Goal: Task Accomplishment & Management: Complete application form

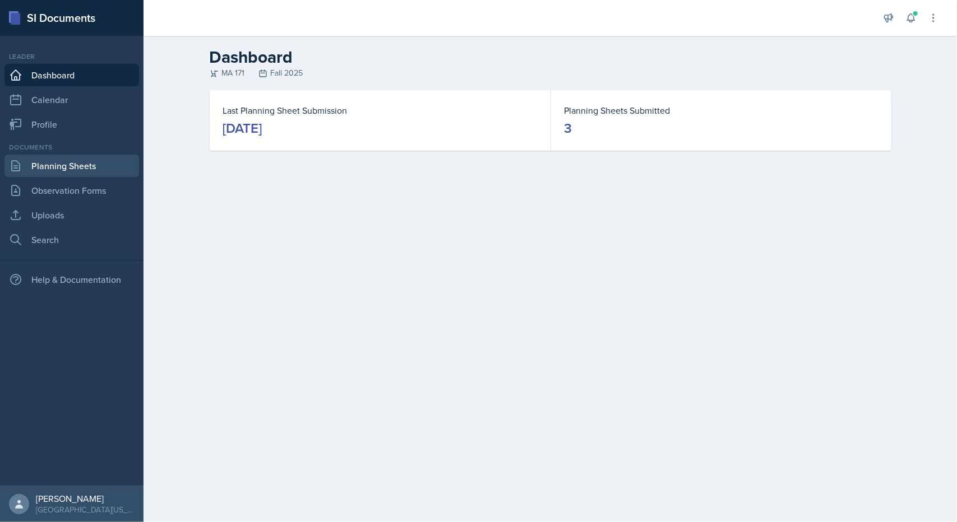
click at [85, 168] on link "Planning Sheets" at bounding box center [71, 166] width 135 height 22
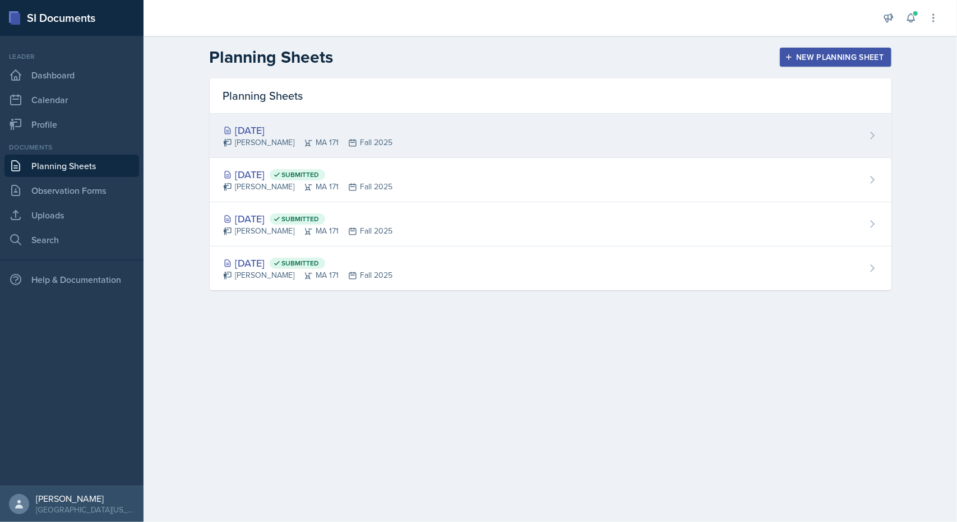
click at [413, 131] on div "[DATE] [PERSON_NAME] MA 171 Fall 2025" at bounding box center [551, 136] width 682 height 44
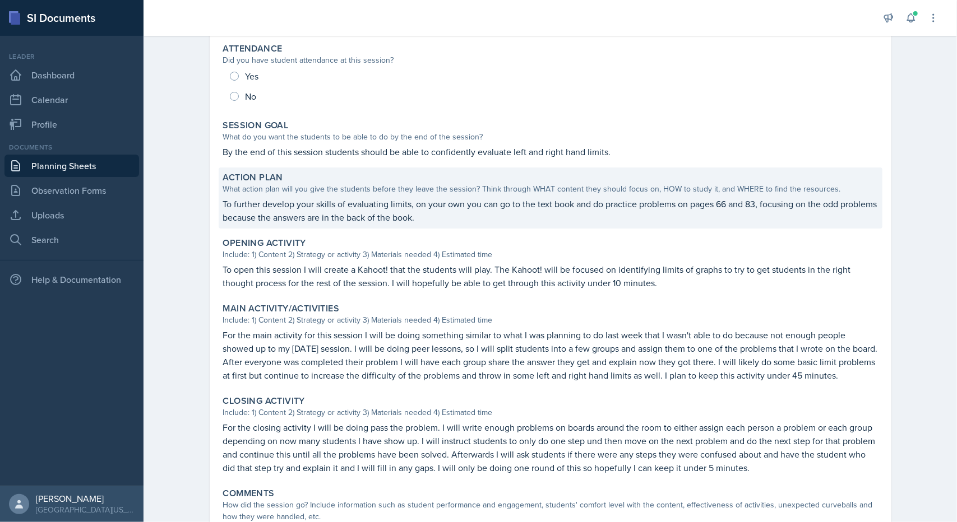
scroll to position [143, 0]
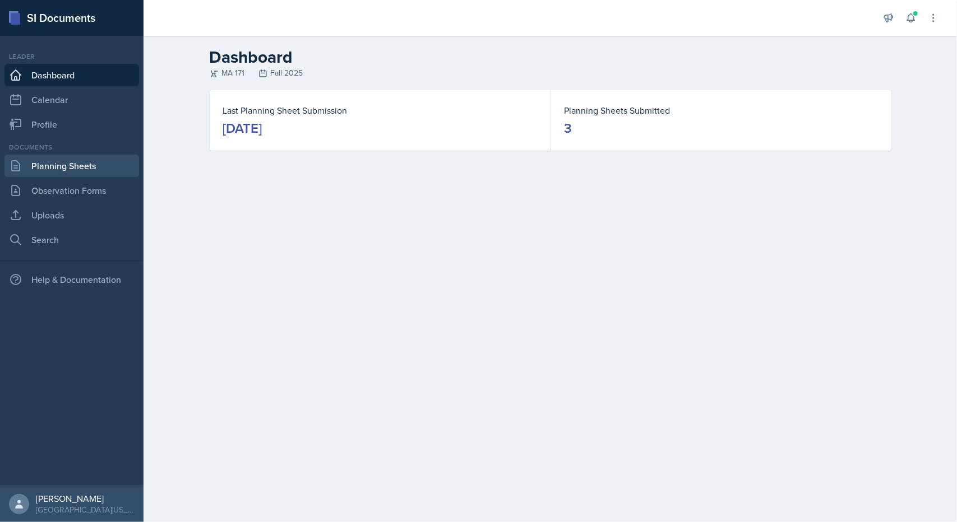
click at [62, 163] on link "Planning Sheets" at bounding box center [71, 166] width 135 height 22
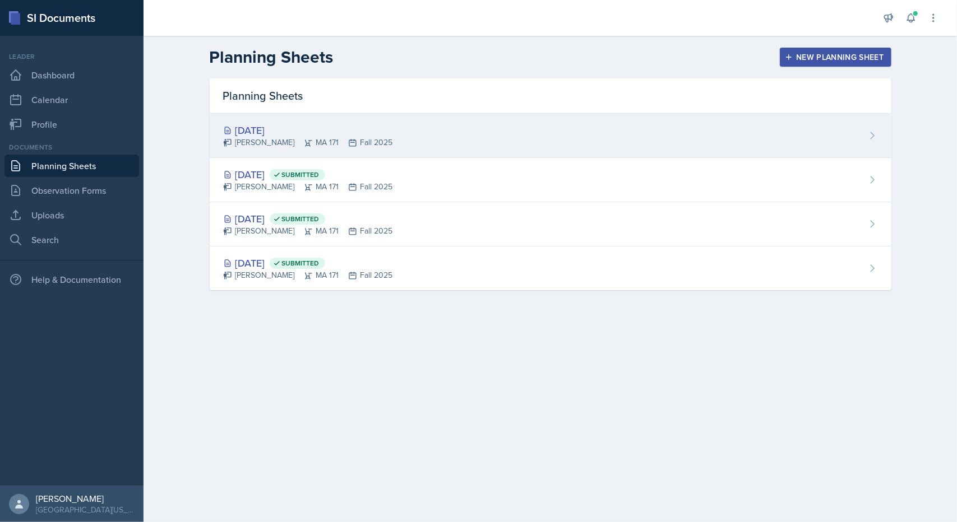
click at [274, 134] on div "[DATE]" at bounding box center [308, 130] width 170 height 15
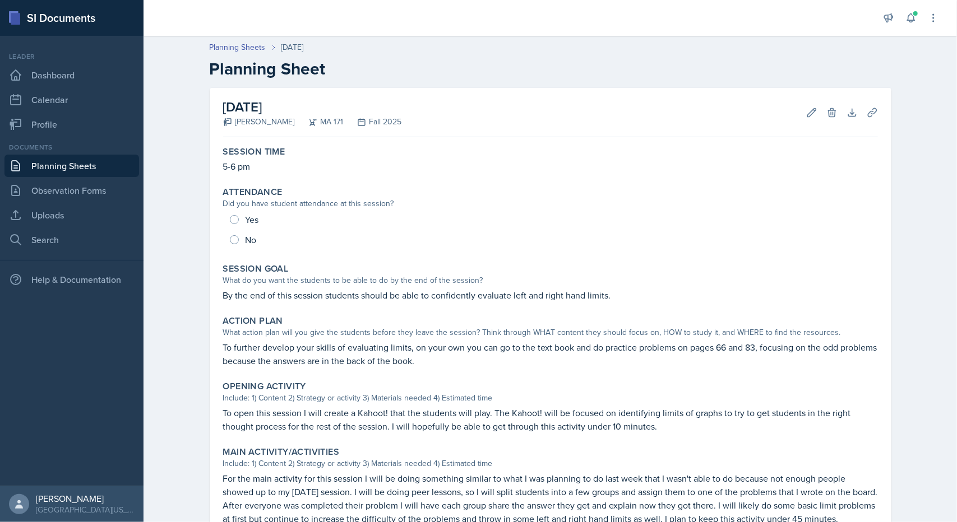
click at [99, 160] on link "Planning Sheets" at bounding box center [71, 166] width 135 height 22
click at [102, 169] on link "Planning Sheets" at bounding box center [71, 166] width 135 height 22
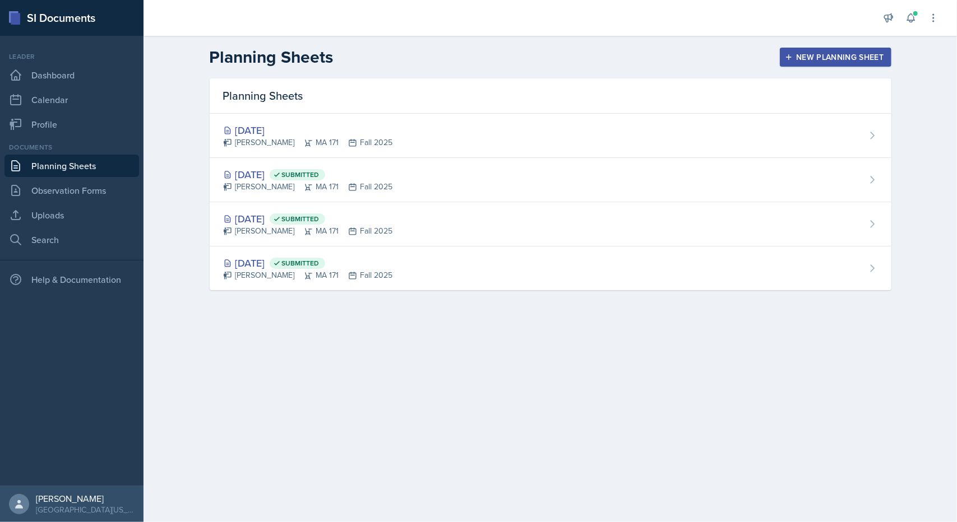
click at [805, 49] on button "New Planning Sheet" at bounding box center [835, 57] width 111 height 19
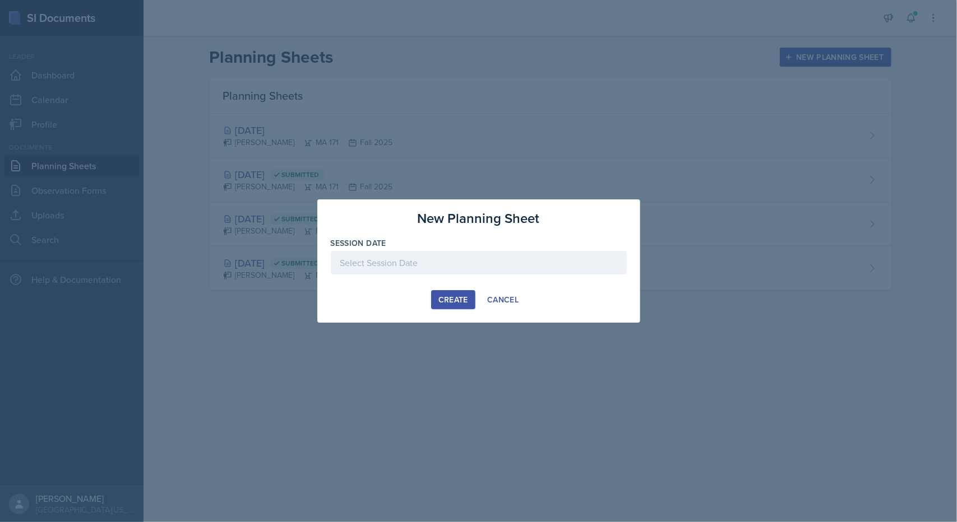
click at [531, 238] on div "Session Date" at bounding box center [479, 243] width 296 height 11
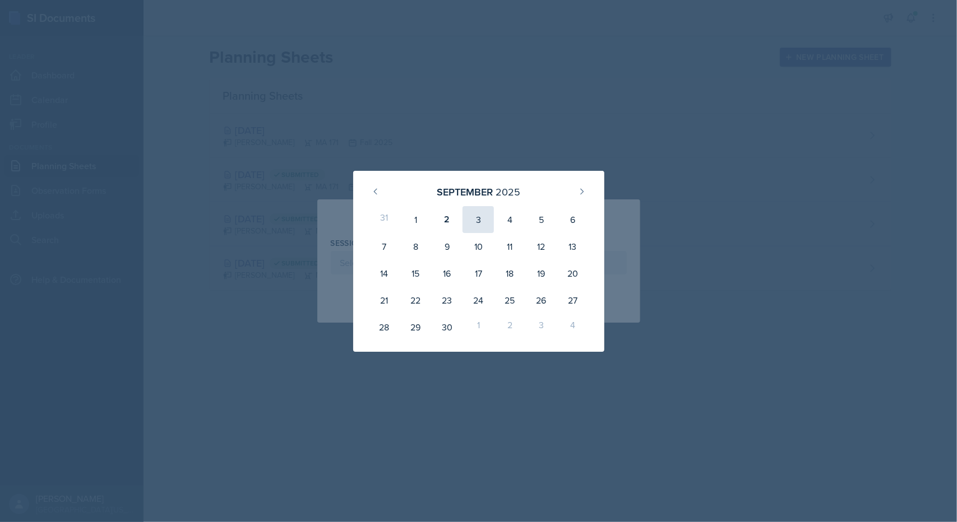
click at [479, 230] on div "3" at bounding box center [477, 219] width 31 height 27
type input "[DATE]"
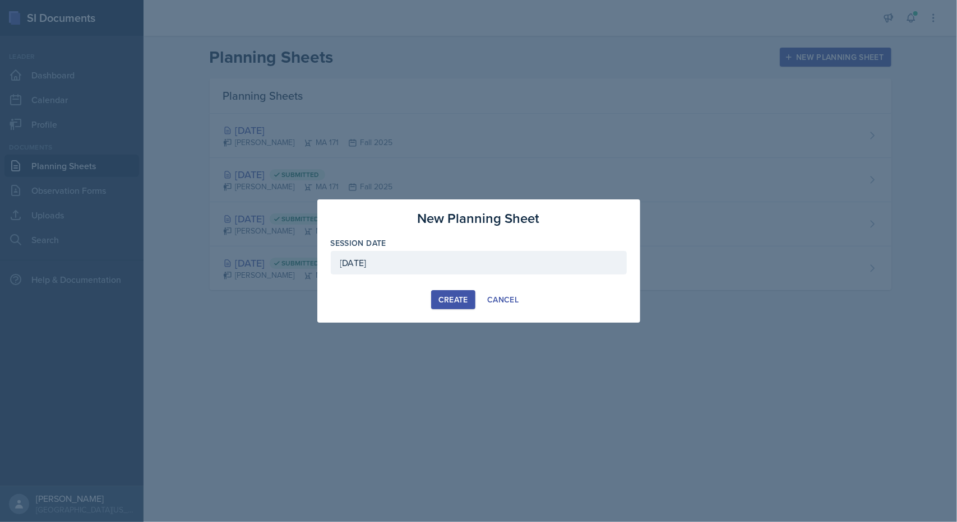
click at [447, 299] on div "Create" at bounding box center [453, 299] width 30 height 9
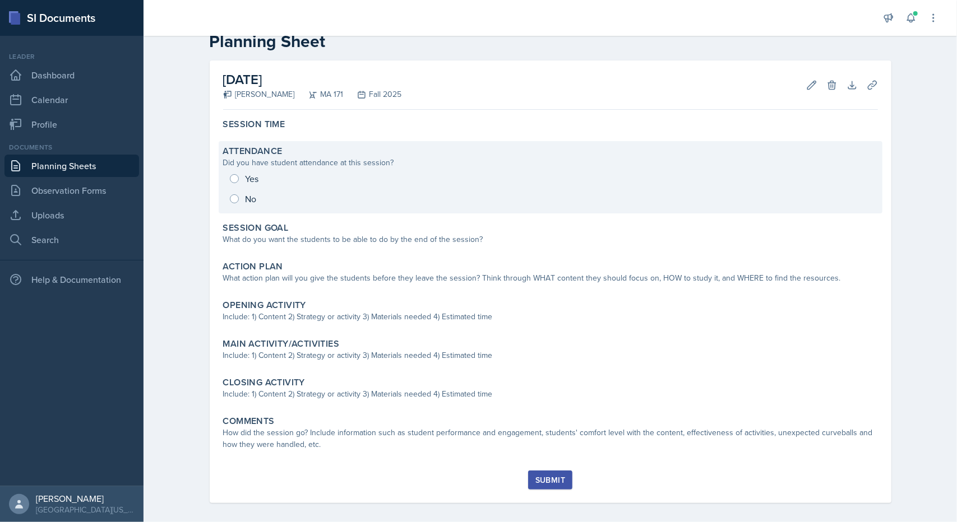
scroll to position [35, 0]
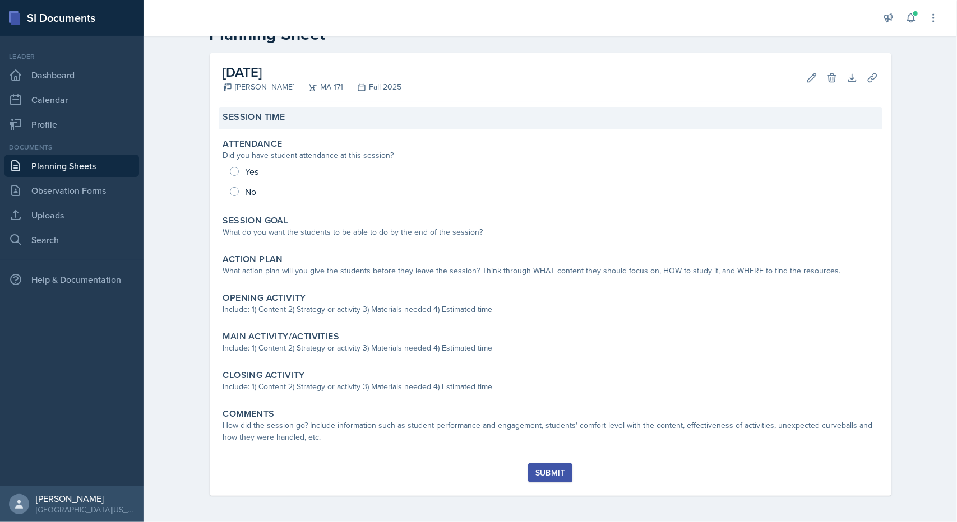
click at [288, 115] on div "Session Time" at bounding box center [550, 117] width 655 height 11
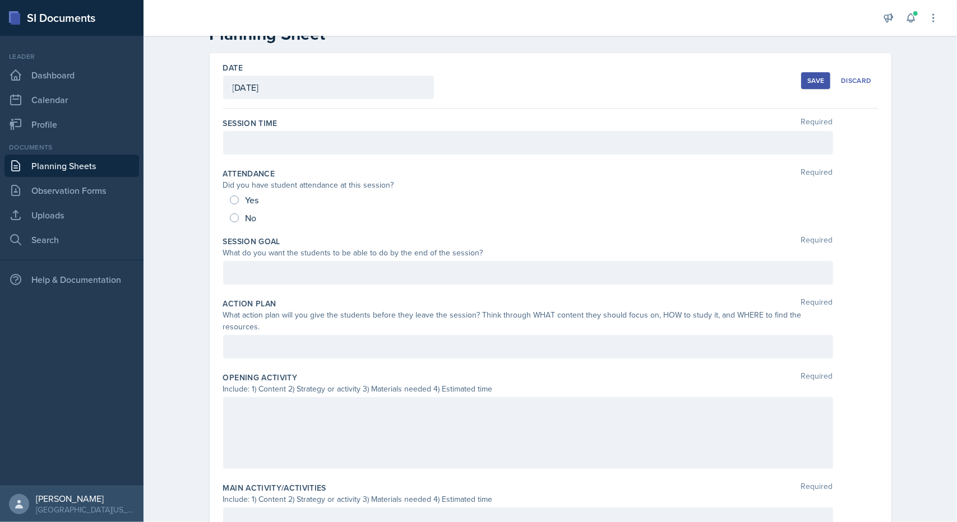
click at [279, 142] on div at bounding box center [528, 143] width 610 height 24
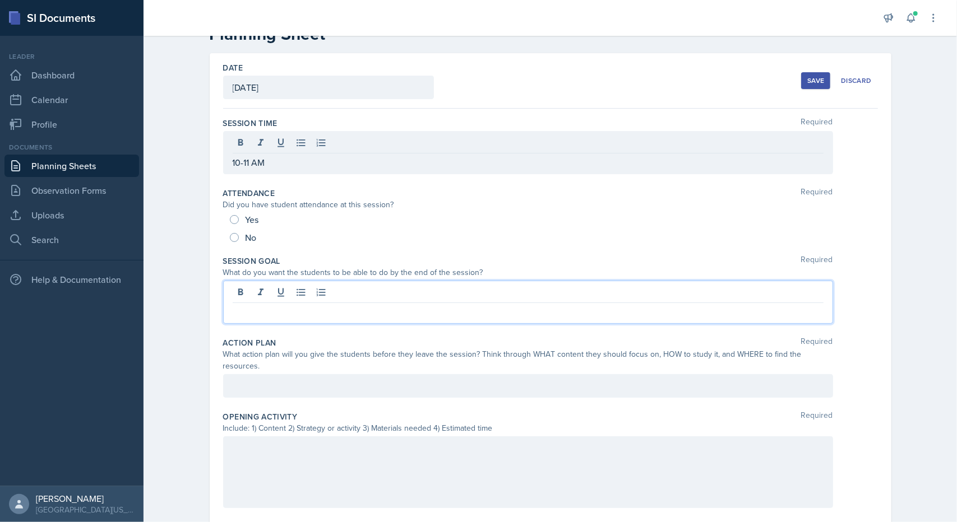
click at [269, 288] on div at bounding box center [528, 302] width 610 height 43
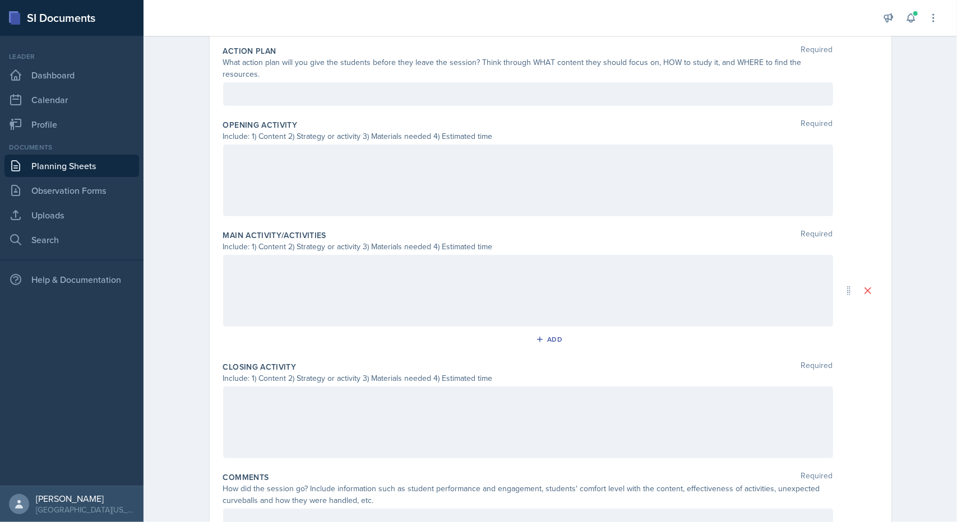
scroll to position [307, 0]
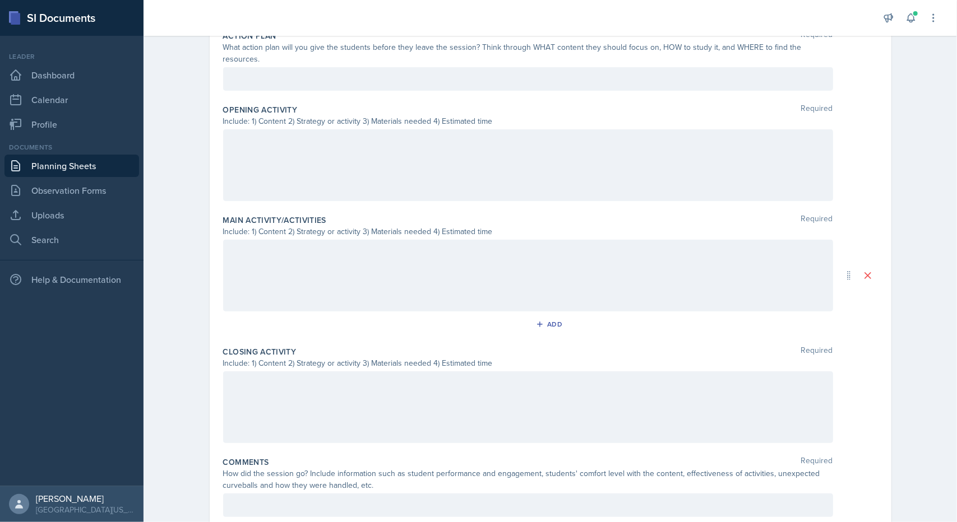
click at [298, 253] on p at bounding box center [528, 251] width 591 height 13
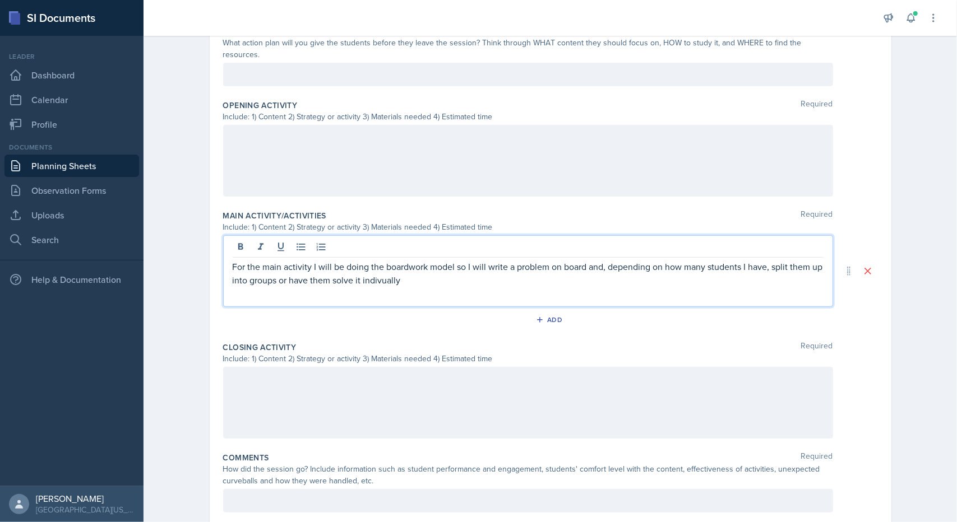
click at [377, 267] on p "For the main activity I will be doing the boardwork model so I will write a pro…" at bounding box center [528, 273] width 591 height 27
click at [414, 271] on p "For the main activity I will be doing the boardwork model so I will write a pro…" at bounding box center [528, 273] width 591 height 27
click at [432, 273] on div "For the main activity I will be doing the board work model so I will write a pr…" at bounding box center [528, 271] width 610 height 72
click at [436, 275] on div "For the main activity I will be doing the board work model so I will write a pr…" at bounding box center [528, 271] width 610 height 72
click at [431, 264] on p "For the main activity I will be doing the board work model so I will write a pr…" at bounding box center [528, 273] width 591 height 27
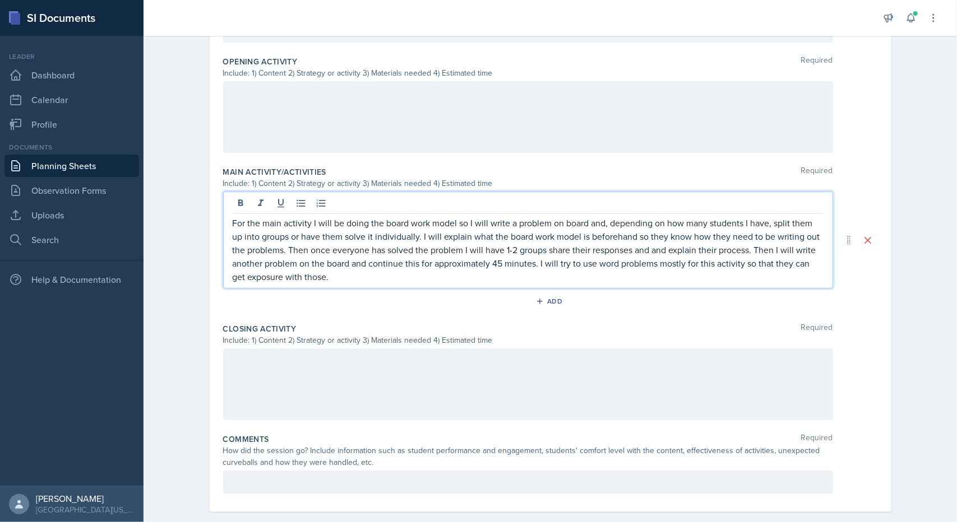
scroll to position [353, 0]
drag, startPoint x: 825, startPoint y: 1, endPoint x: 685, endPoint y: 52, distance: 149.3
click at [685, 65] on div "Include: 1) Content 2) Strategy or activity 3) Materials needed 4) Estimated ti…" at bounding box center [528, 71] width 610 height 12
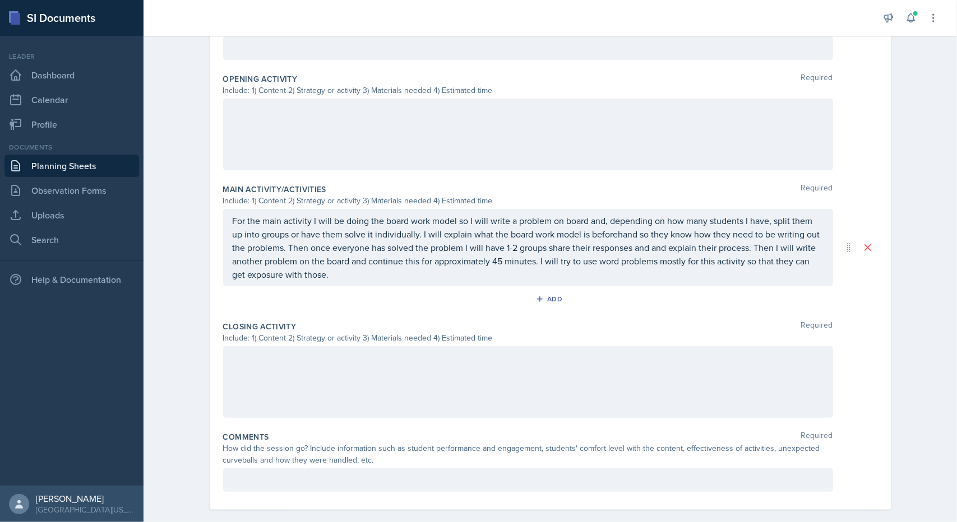
scroll to position [0, 0]
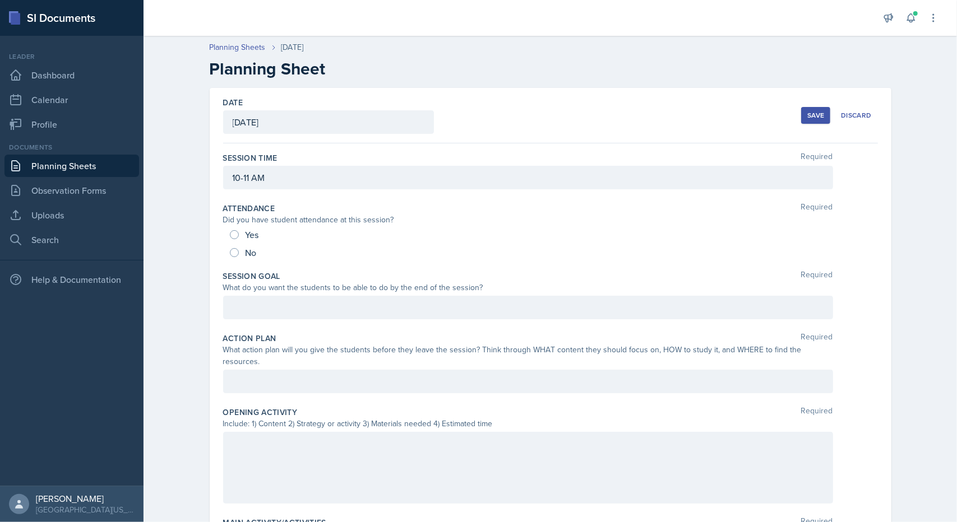
click at [796, 116] on div "Date [DATE] [DATE] 31 1 2 3 4 5 6 7 8 9 10 11 12 13 14 15 16 17 18 19 20 21 22 …" at bounding box center [550, 115] width 655 height 55
click at [808, 114] on div "Save" at bounding box center [815, 115] width 17 height 9
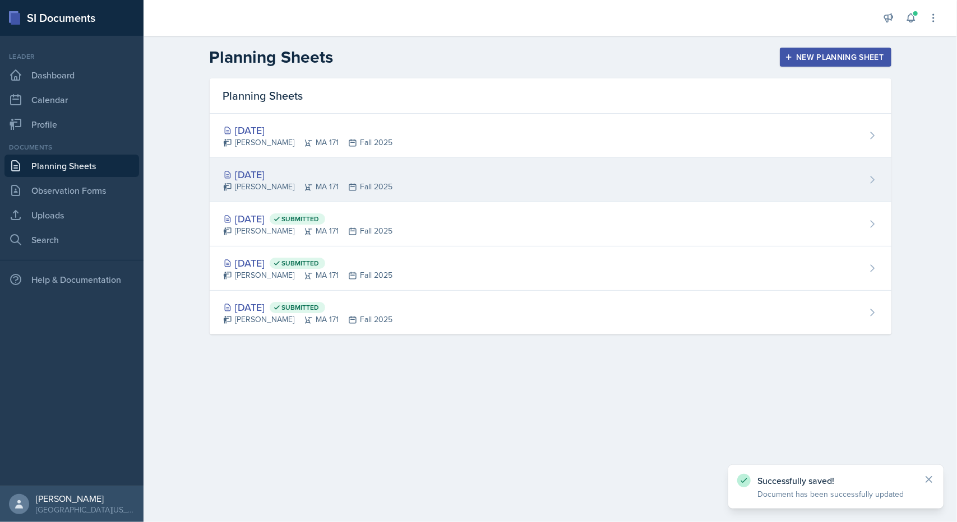
click at [249, 174] on div "[DATE]" at bounding box center [308, 174] width 170 height 15
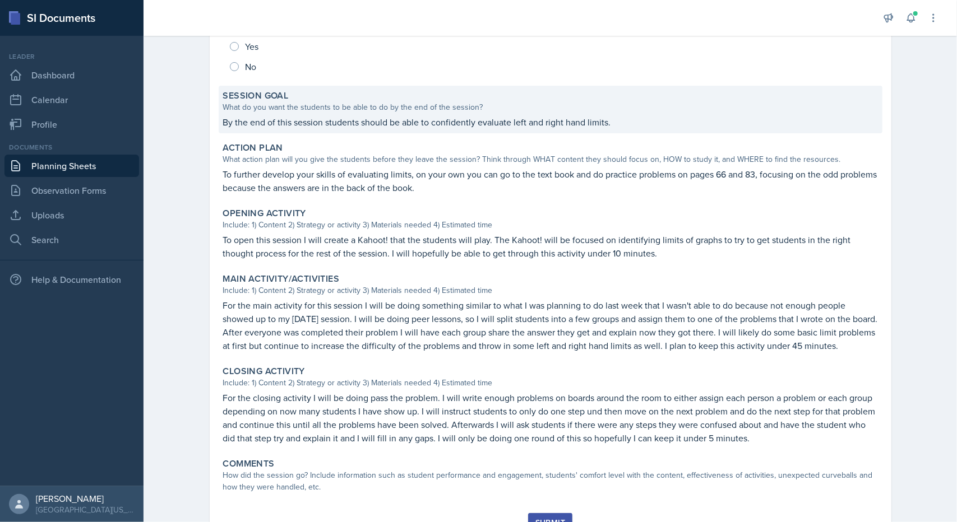
scroll to position [175, 0]
click at [595, 121] on p "By the end of this session students should be able to confidently evaluate left…" at bounding box center [550, 120] width 655 height 13
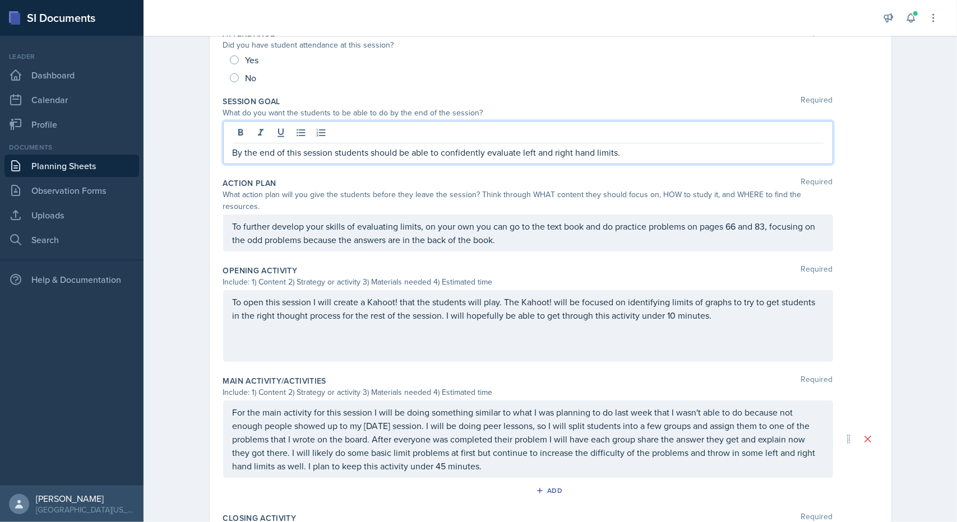
click at [610, 131] on div "By the end of this session students should be able to confidently evaluate left…" at bounding box center [528, 142] width 610 height 43
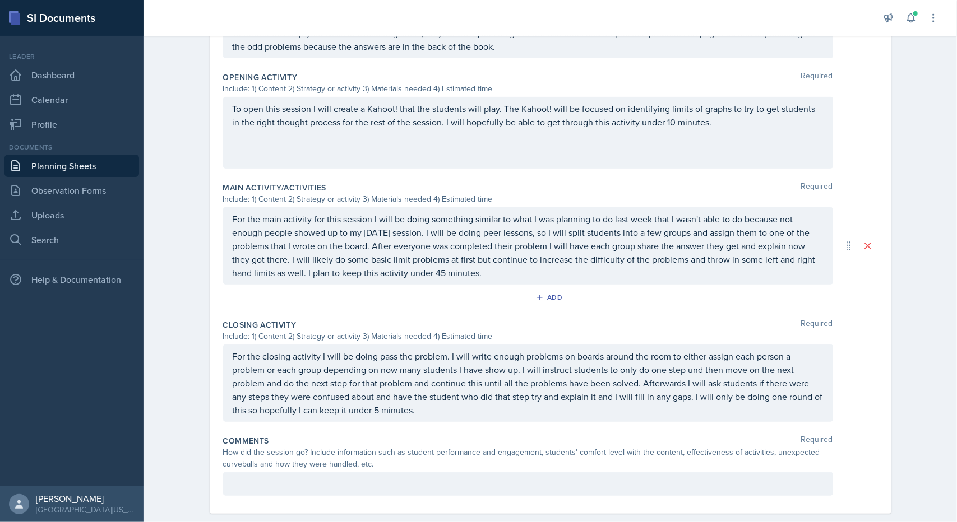
scroll to position [372, 0]
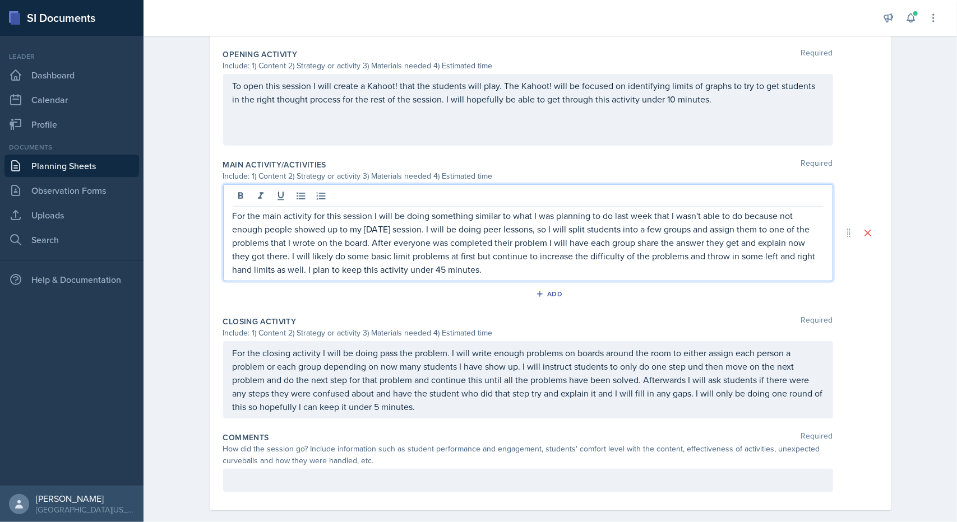
click at [452, 232] on p "For the main activity for this session I will be doing something similar to wha…" at bounding box center [528, 242] width 591 height 67
click at [746, 229] on p "For the main activity for this session I will be doing something similar to wha…" at bounding box center [528, 242] width 591 height 67
click at [805, 234] on p "For the main activity for this session I will be doing something similar to wha…" at bounding box center [528, 242] width 591 height 67
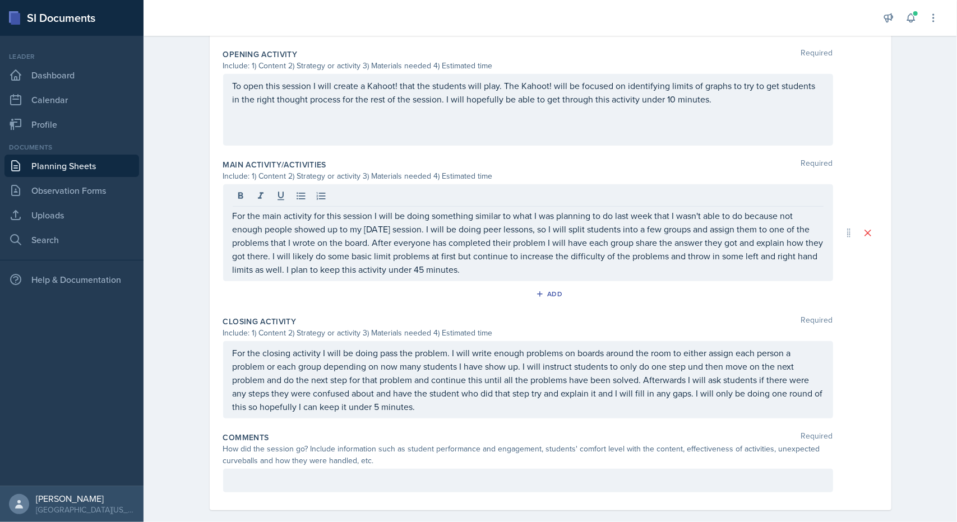
click at [378, 289] on div "Add" at bounding box center [550, 296] width 655 height 21
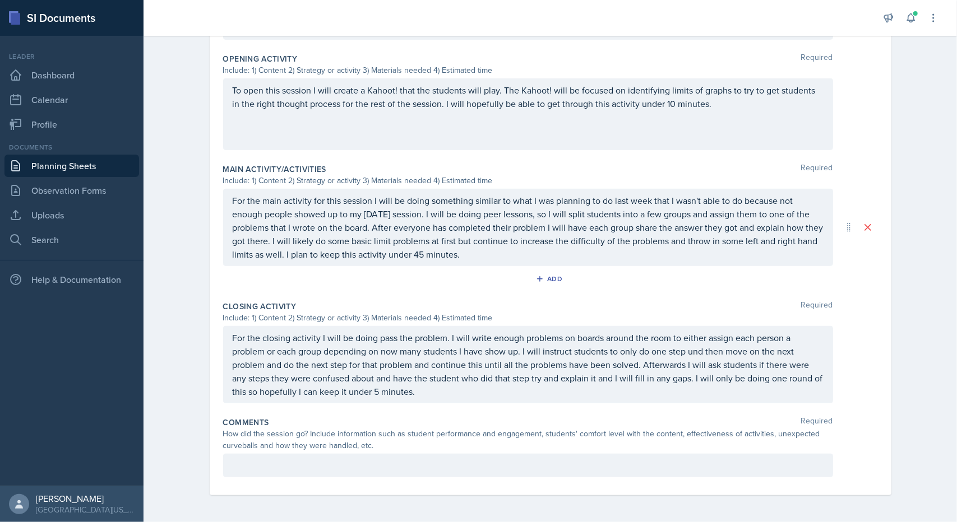
click at [385, 346] on p "For the closing activity I will be doing pass the problem. I will write enough …" at bounding box center [528, 364] width 591 height 67
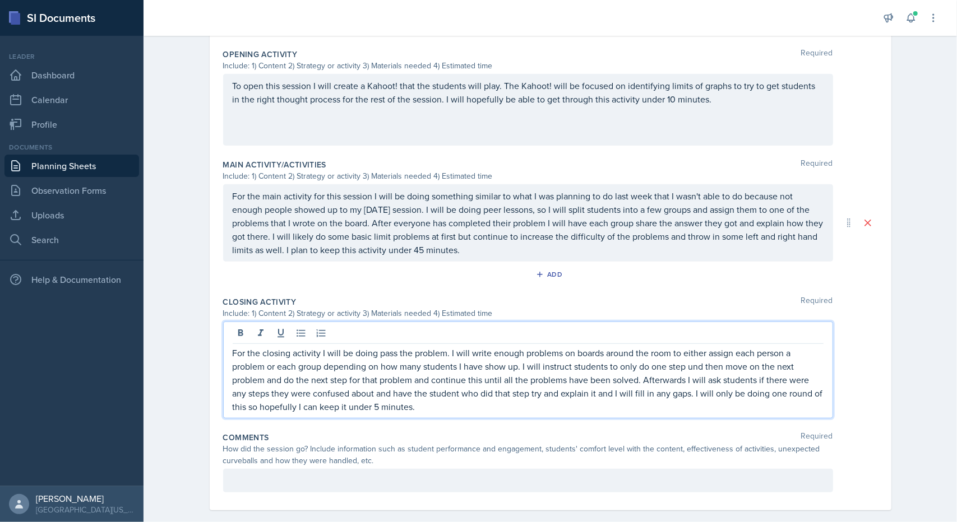
click at [690, 351] on p "For the closing activity I will be doing pass the problem. I will write enough …" at bounding box center [528, 379] width 591 height 67
click at [756, 351] on p "For the closing activity I will be doing pass the problem. I will write enough …" at bounding box center [528, 379] width 591 height 67
click at [374, 391] on p "For the closing activity I will be doing pass the problem. I will write enough …" at bounding box center [528, 379] width 591 height 67
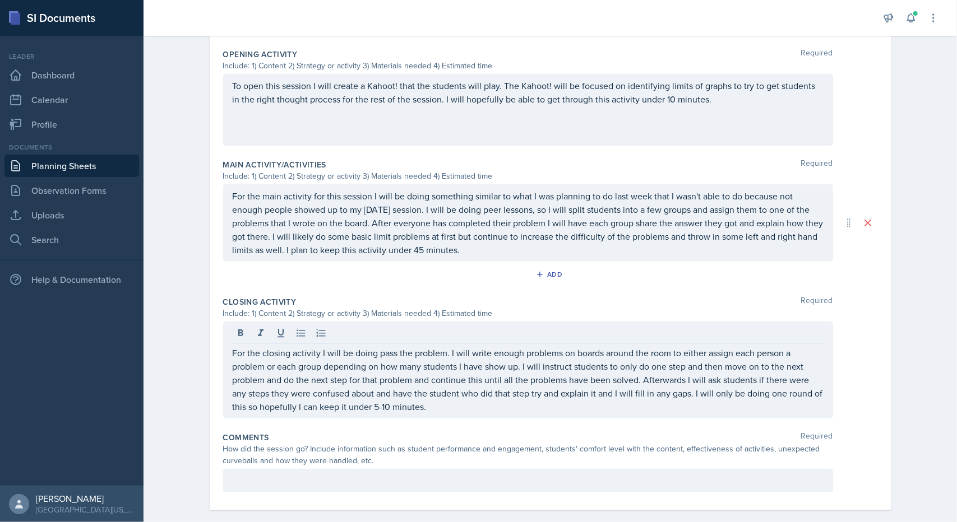
click at [432, 406] on div "Closing Activity Required Include: 1) Content 2) Strategy or activity 3) Materi…" at bounding box center [550, 360] width 655 height 136
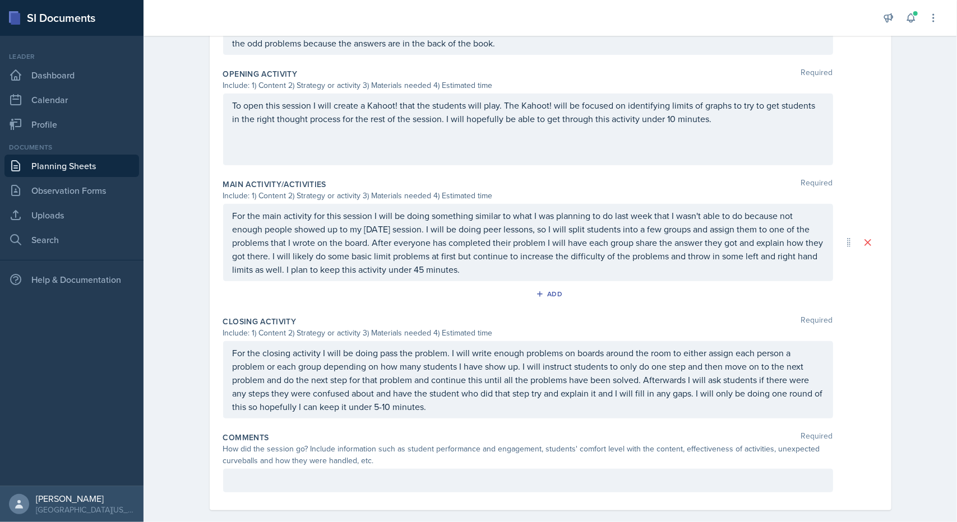
scroll to position [0, 0]
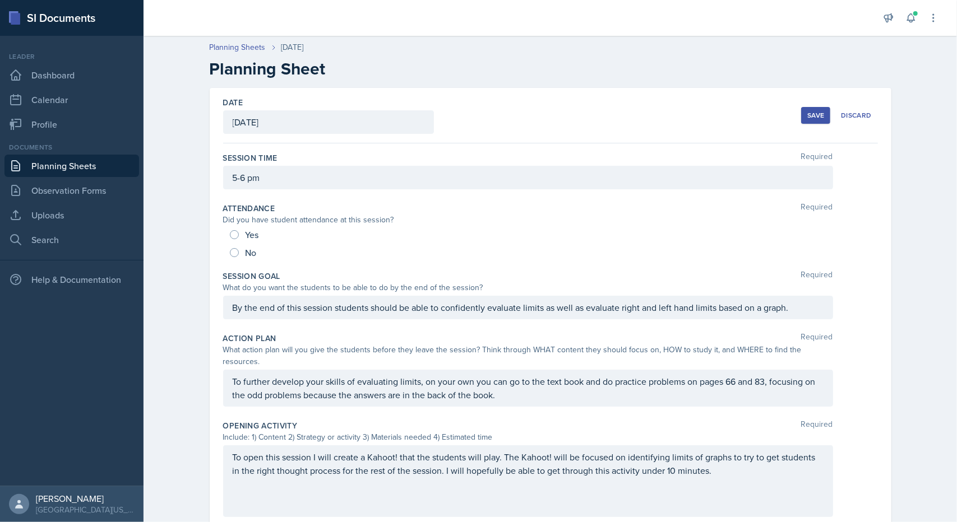
click at [811, 117] on div "Save" at bounding box center [815, 115] width 17 height 9
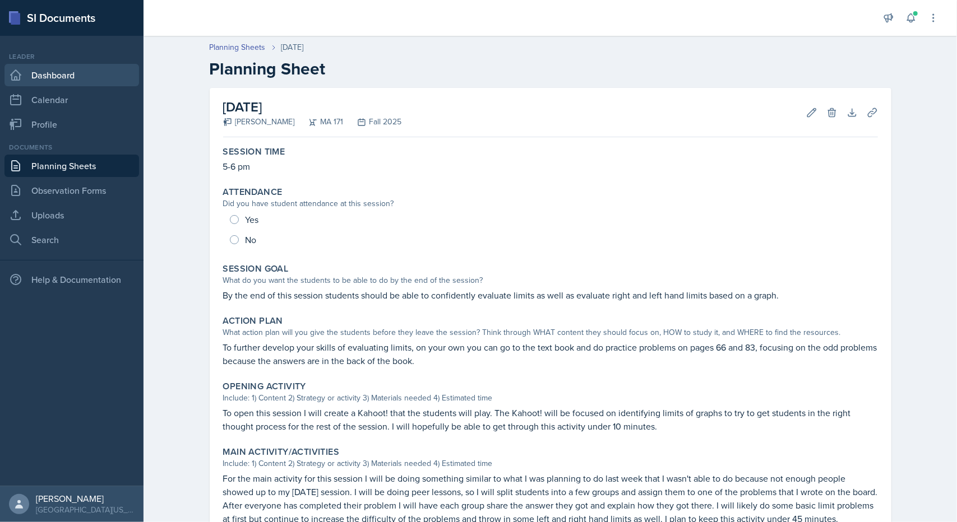
click at [72, 69] on link "Dashboard" at bounding box center [71, 75] width 135 height 22
